Goal: Download file/media: Obtain a digital file from the website

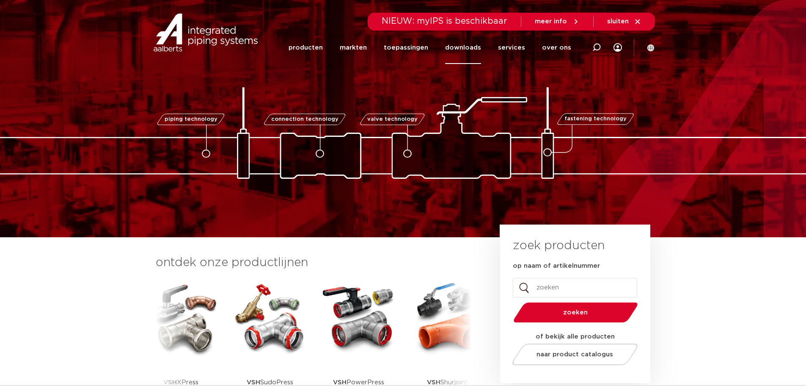
click at [475, 48] on link "downloads" at bounding box center [463, 47] width 36 height 33
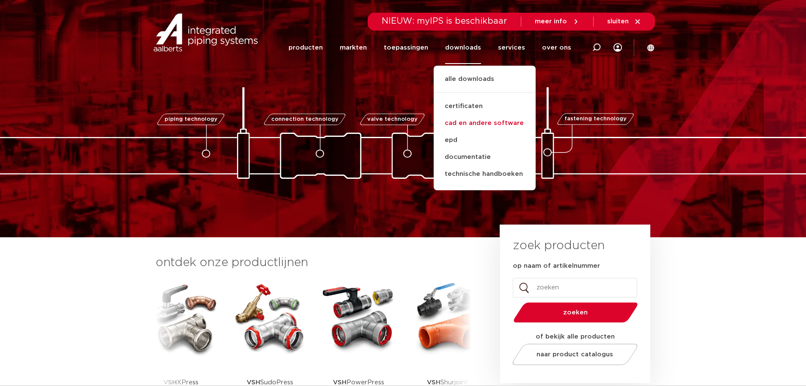
click at [488, 123] on link "cad en andere software" at bounding box center [485, 123] width 102 height 17
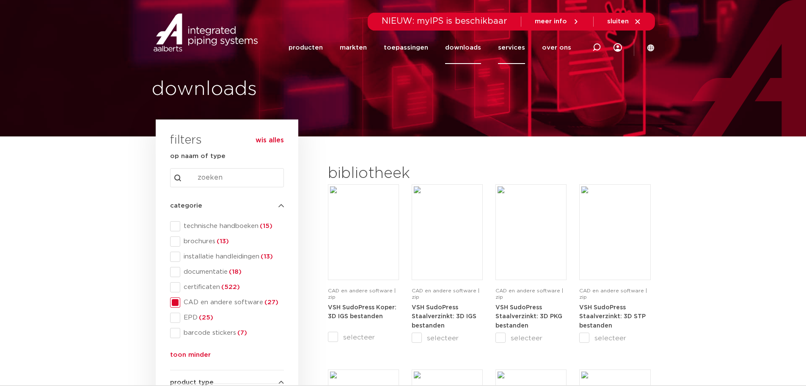
click at [512, 44] on link "services" at bounding box center [511, 47] width 27 height 33
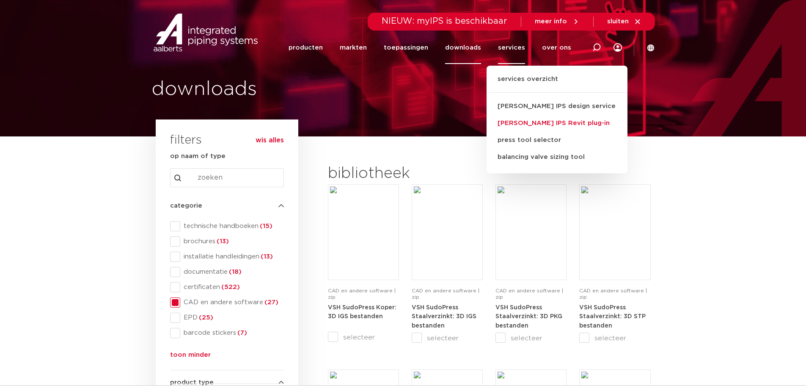
click at [530, 125] on link "[PERSON_NAME] IPS Revit plug-in" at bounding box center [557, 123] width 141 height 17
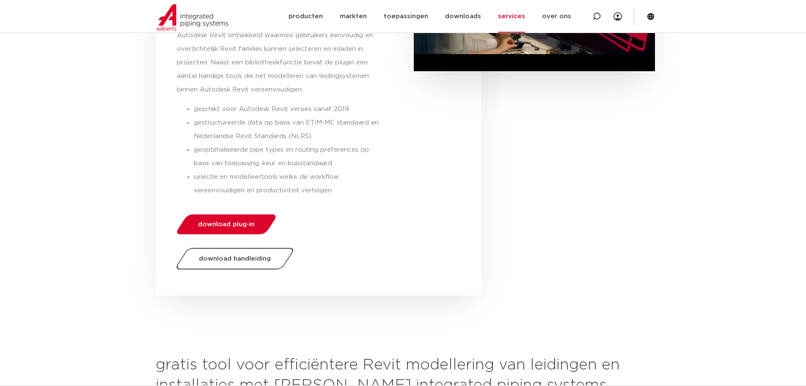
scroll to position [254, 0]
